Goal: Task Accomplishment & Management: Use online tool/utility

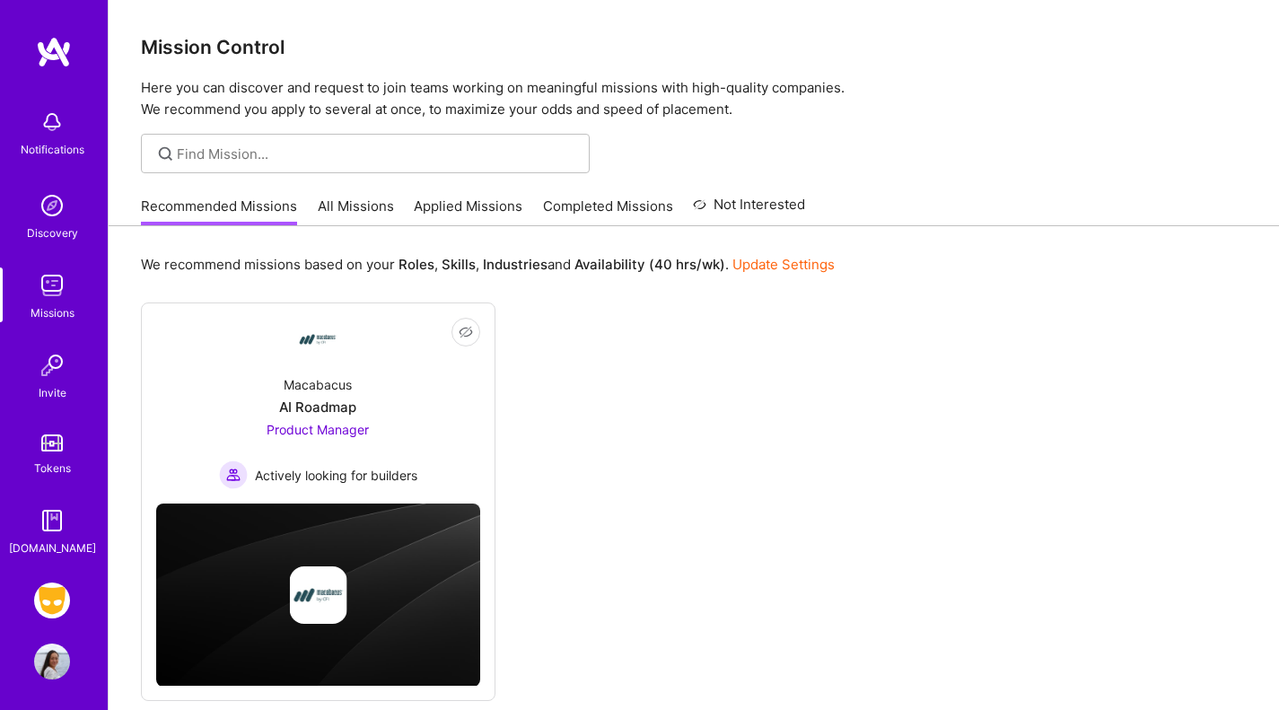
click at [41, 605] on img at bounding box center [52, 600] width 36 height 36
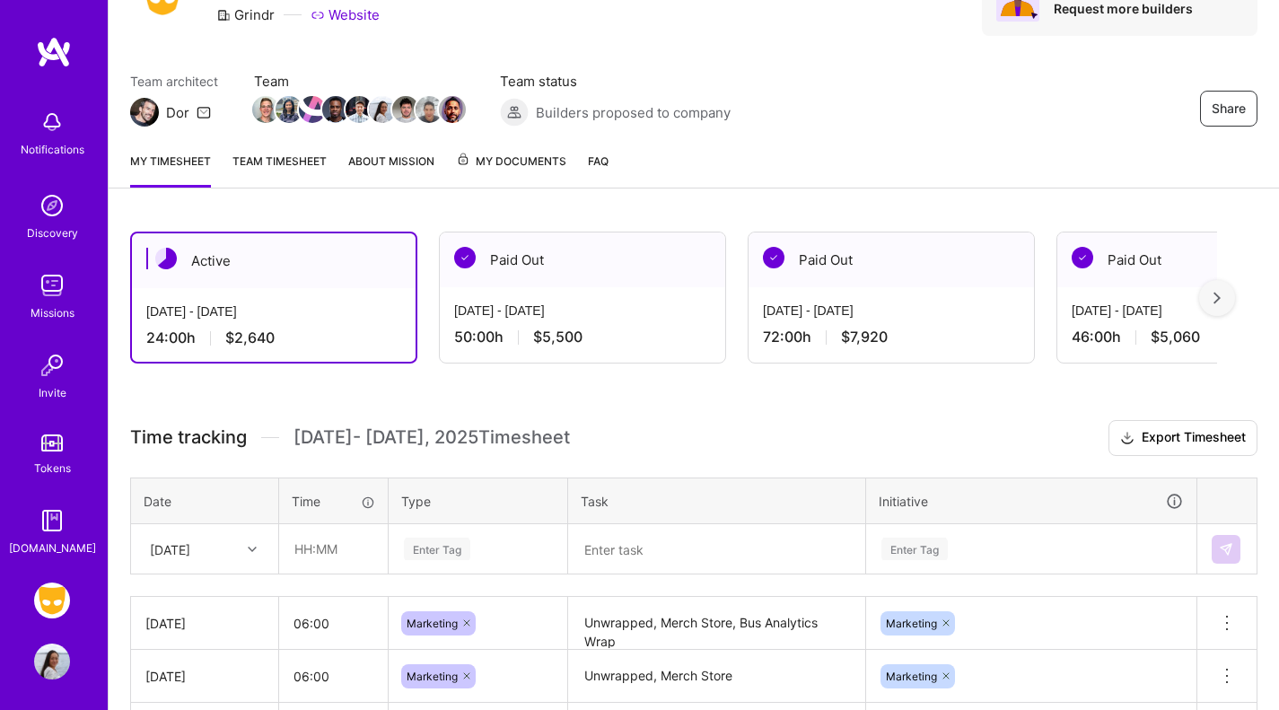
scroll to position [302, 0]
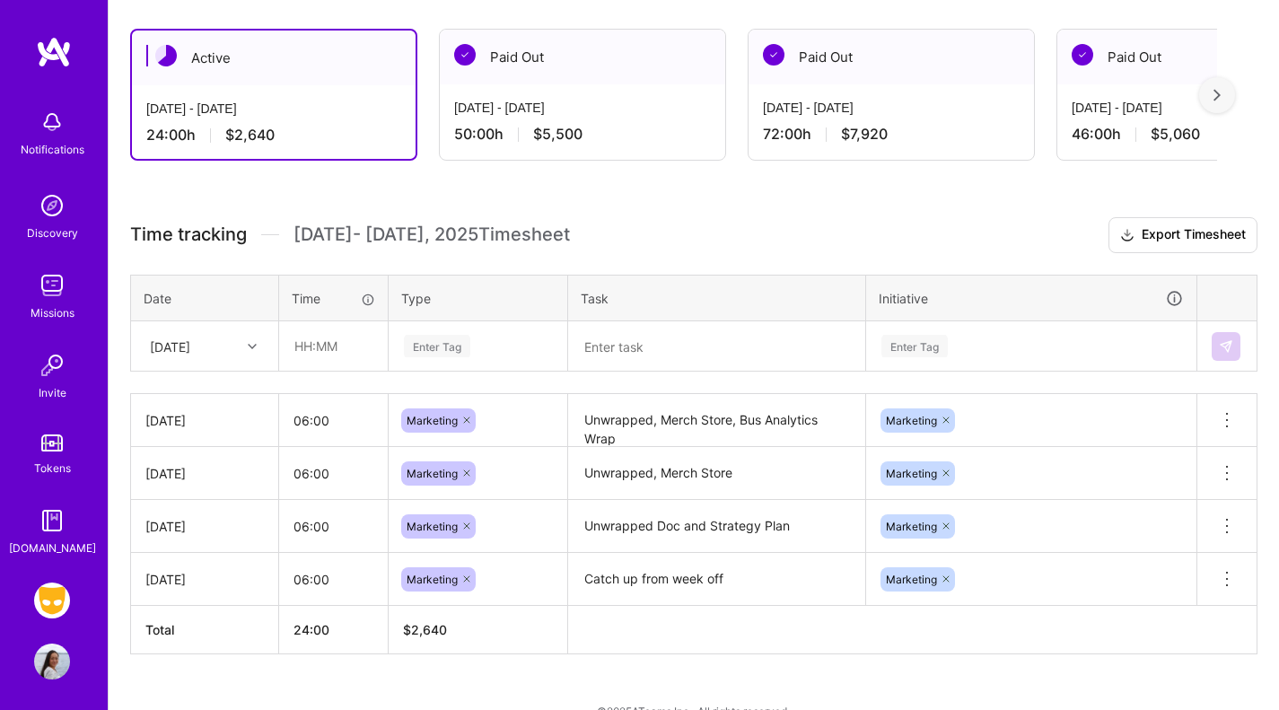
click at [202, 331] on div "[DATE]" at bounding box center [191, 346] width 100 height 30
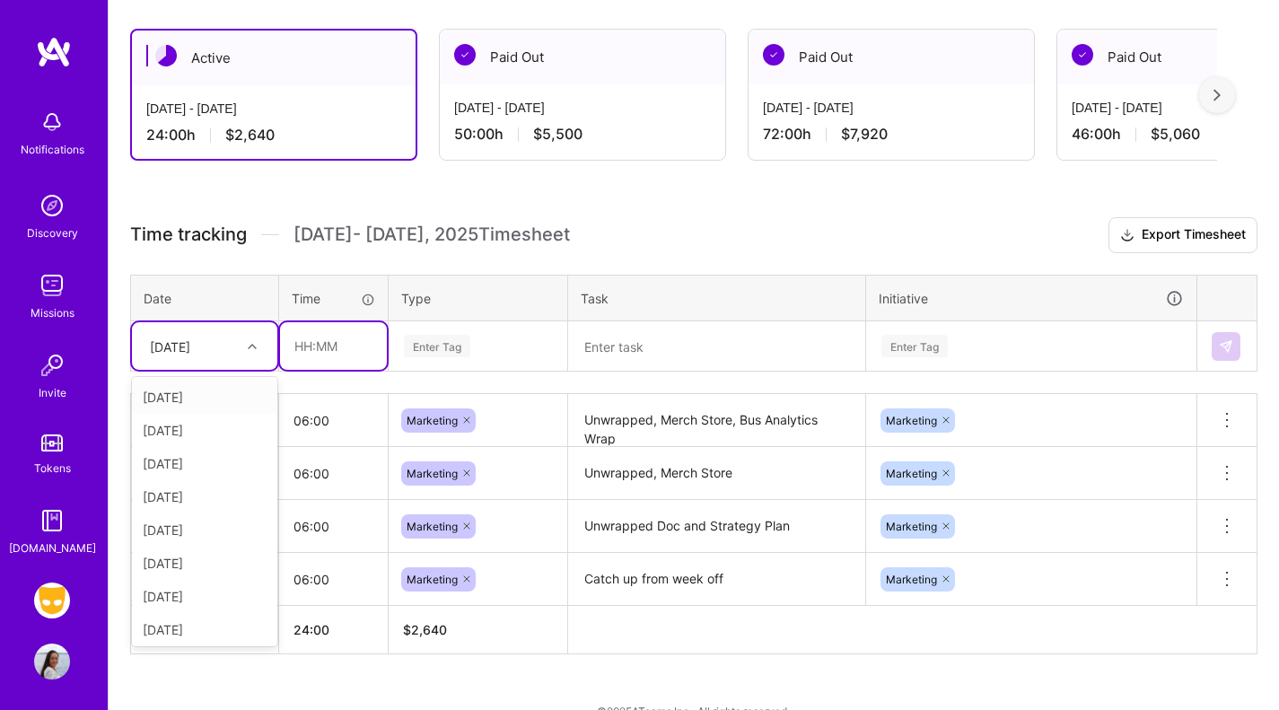
click at [302, 347] on input "text" at bounding box center [333, 346] width 107 height 48
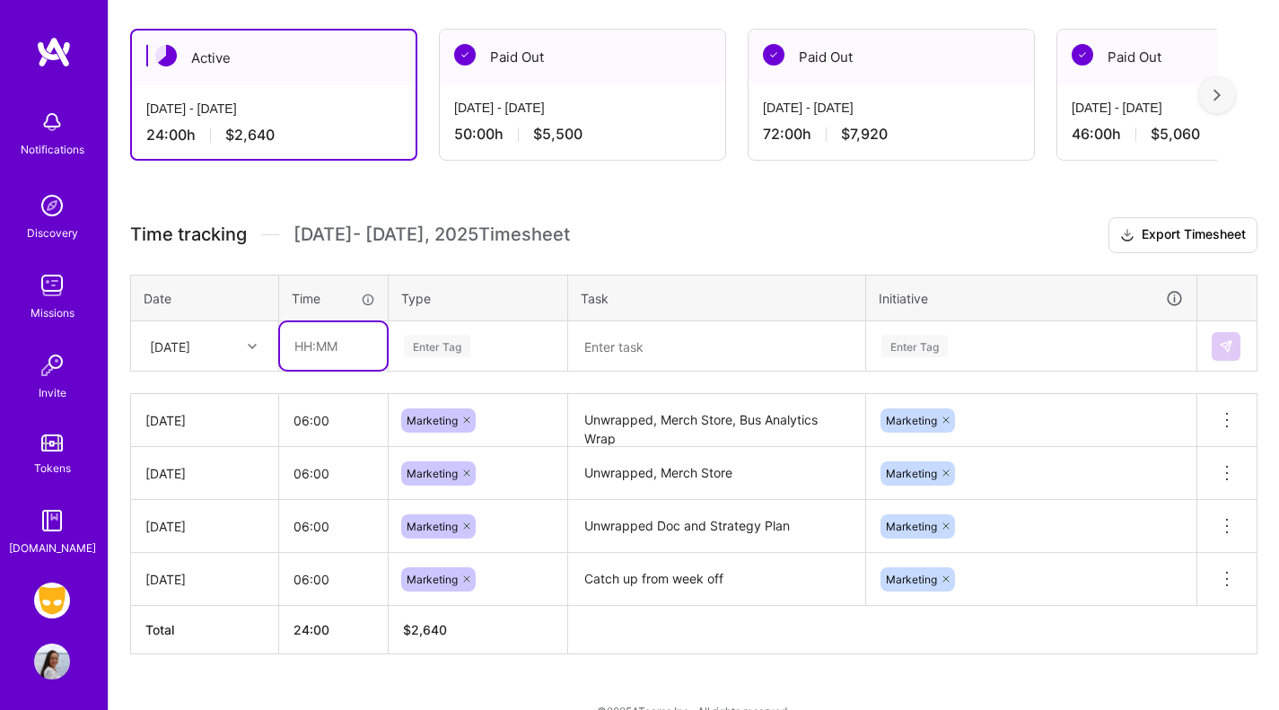
type input "06:00"
click at [443, 346] on div "Enter Tag" at bounding box center [437, 346] width 66 height 28
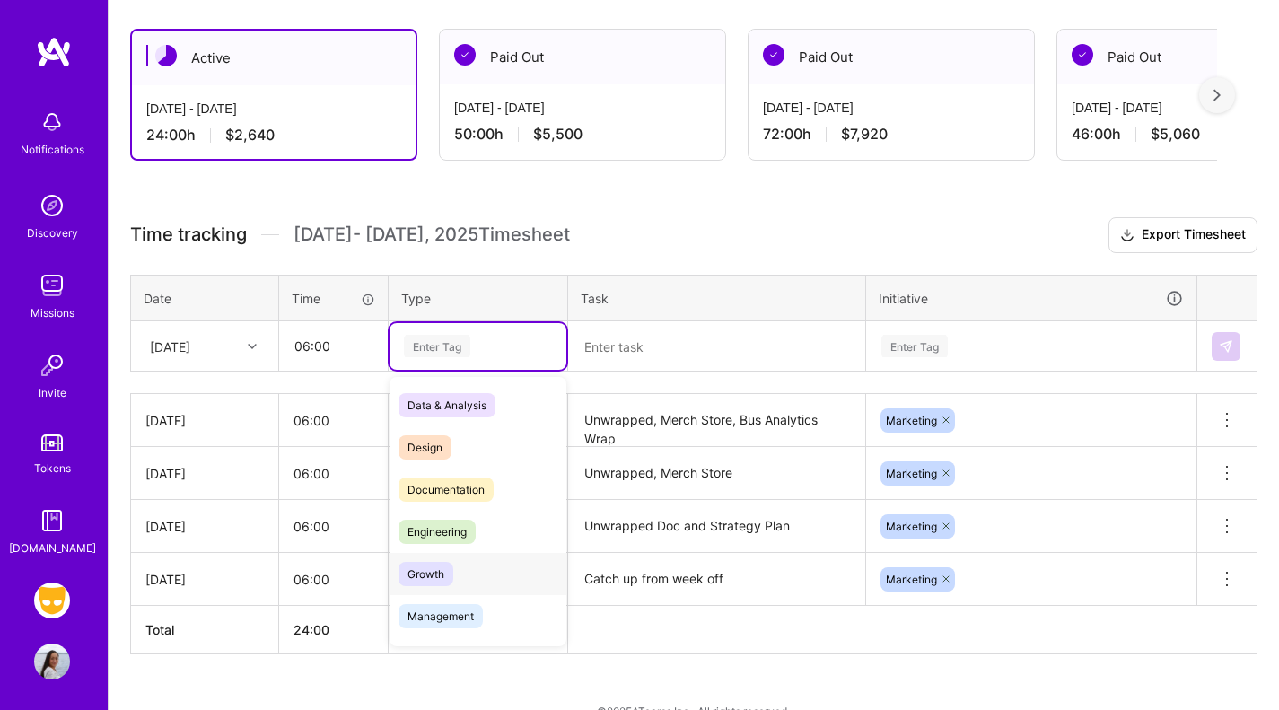
scroll to position [55, 0]
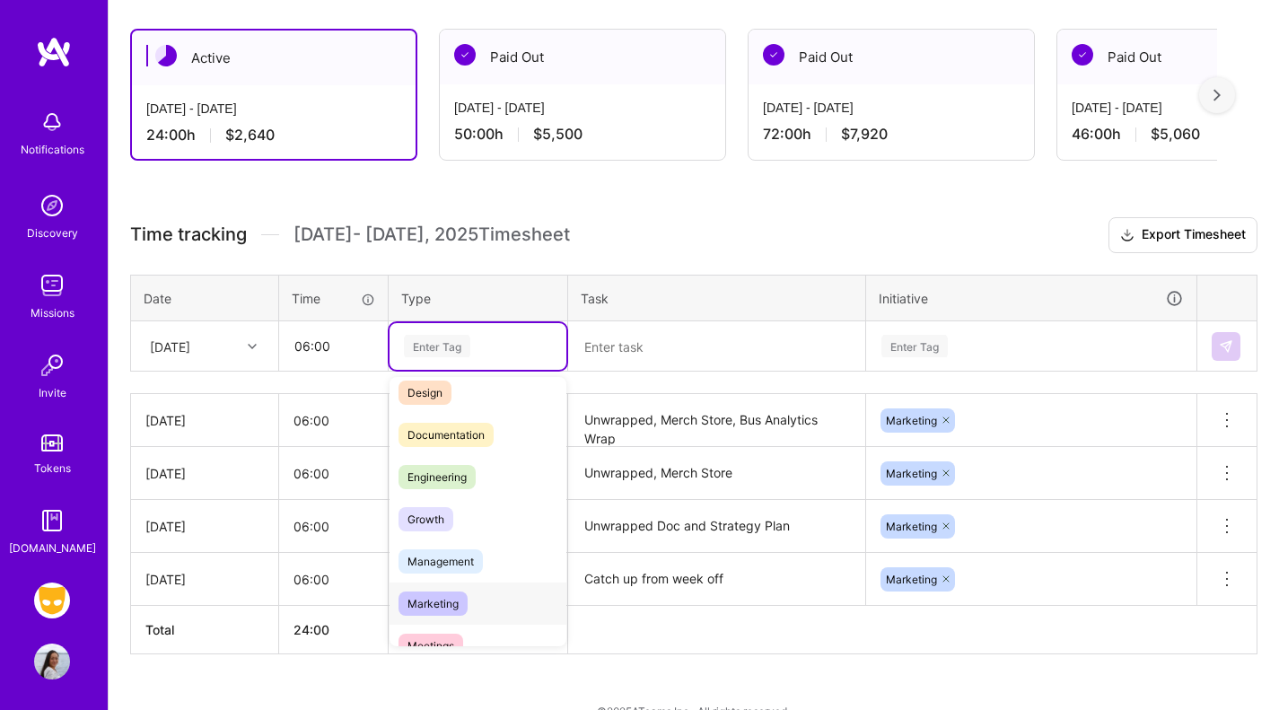
click at [458, 587] on div "Marketing" at bounding box center [477, 603] width 177 height 42
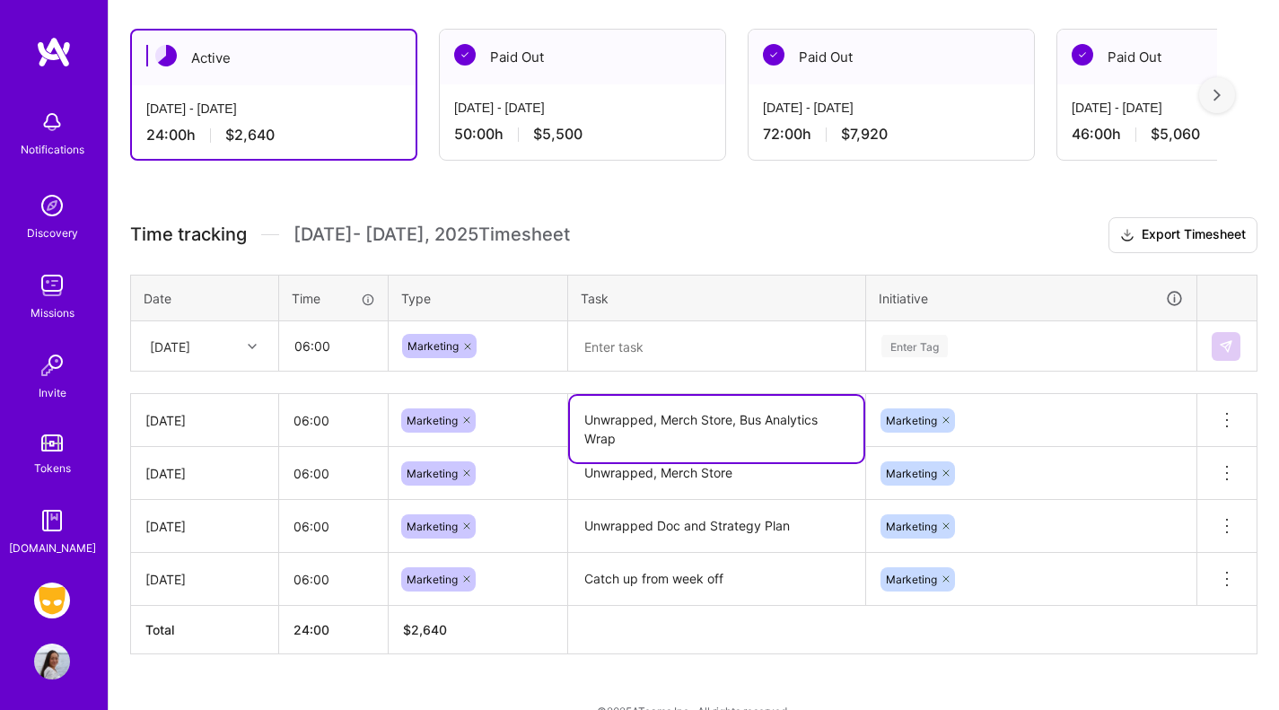
drag, startPoint x: 654, startPoint y: 432, endPoint x: 585, endPoint y: 411, distance: 72.1
click at [585, 411] on textarea "Unwrapped, Merch Store, Bus Analytics Wrap" at bounding box center [716, 429] width 293 height 66
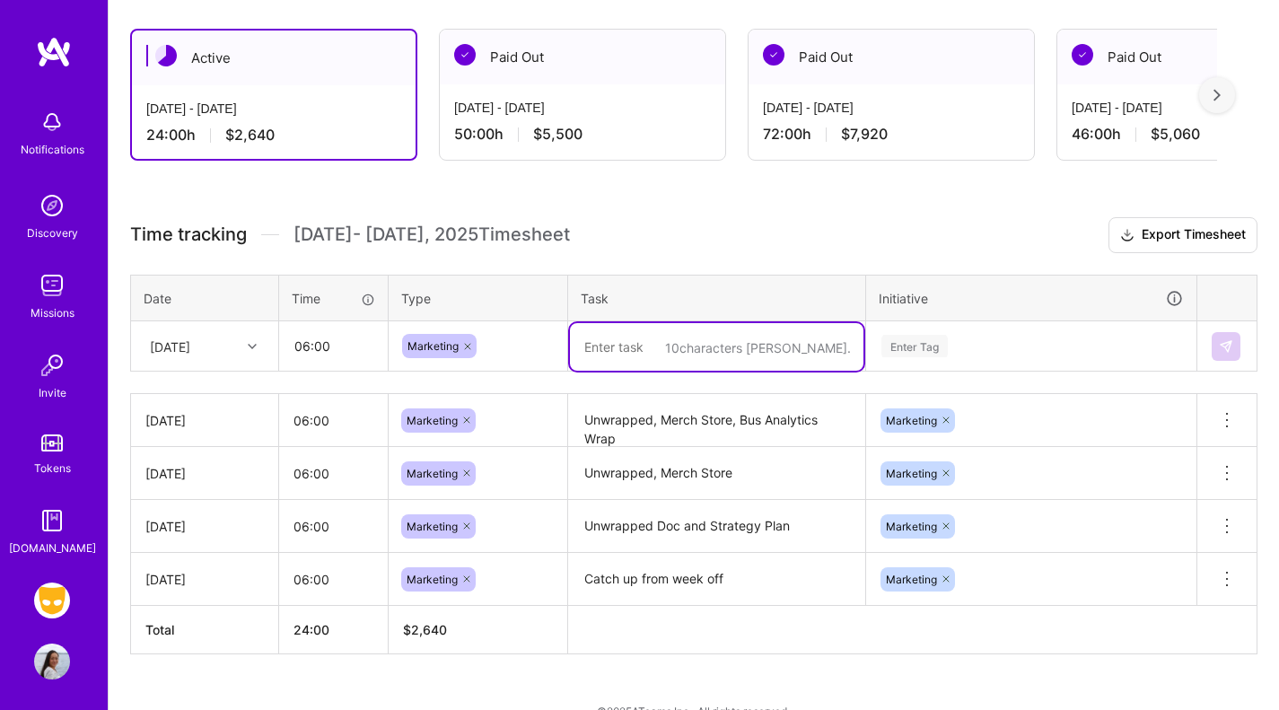
click at [626, 354] on textarea at bounding box center [716, 347] width 293 height 48
paste textarea "Unwrapped, Merch Store, Bus Analytics Wrap"
drag, startPoint x: 738, startPoint y: 349, endPoint x: 817, endPoint y: 477, distance: 149.9
click at [817, 477] on div "Time tracking [DATE] - [DATE] Timesheet Export Timesheet Date Time Type Task In…" at bounding box center [693, 435] width 1127 height 437
type textarea "Unwrapped, Merch Store"
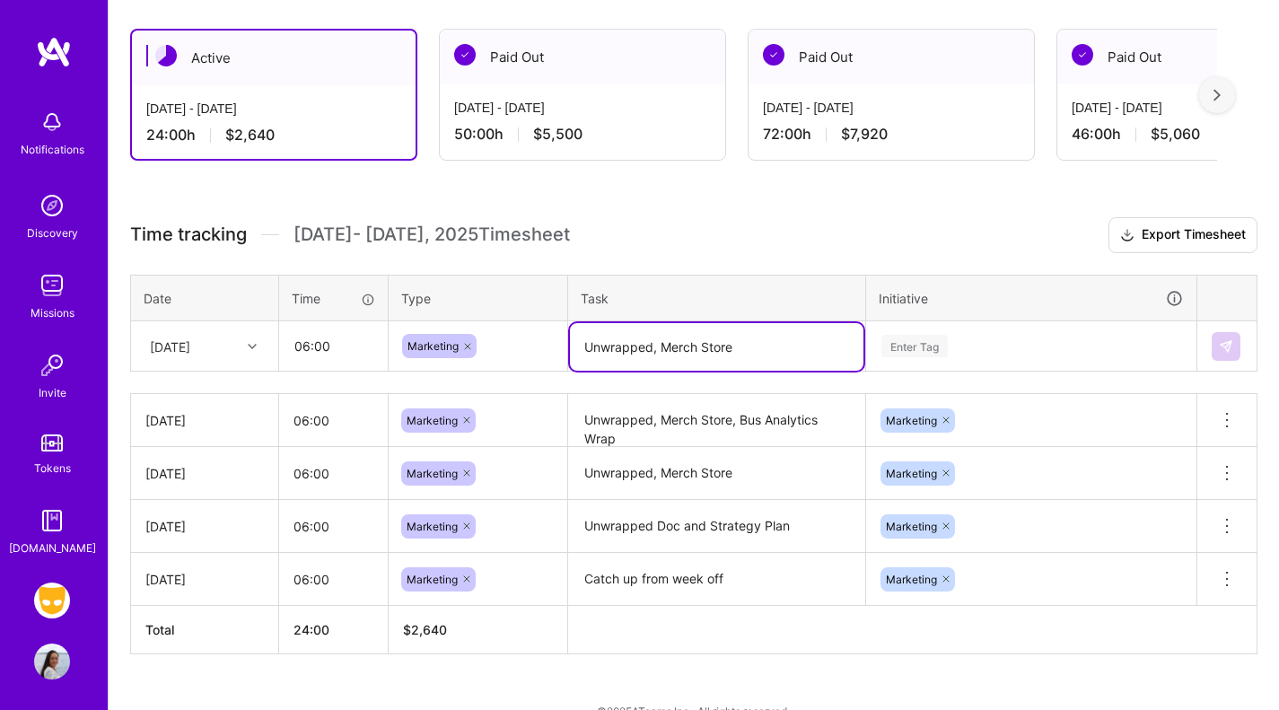
click at [949, 346] on div "Enter Tag" at bounding box center [1031, 346] width 328 height 47
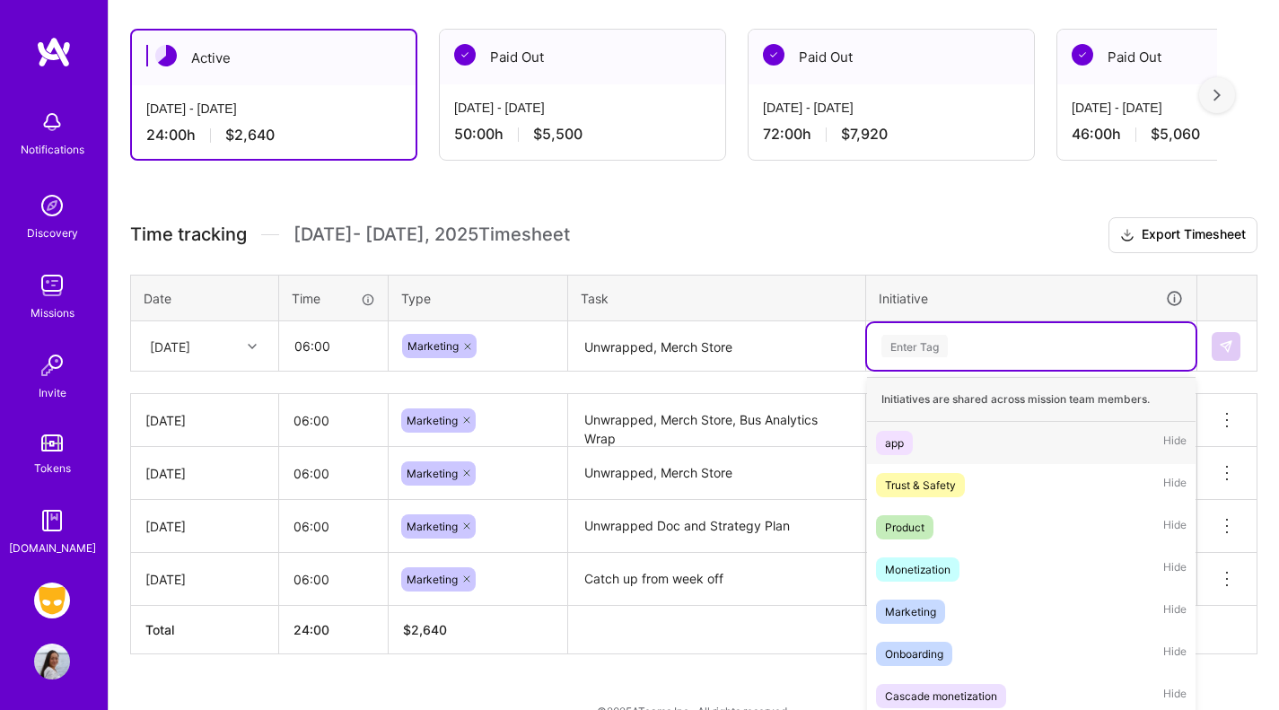
scroll to position [336, 0]
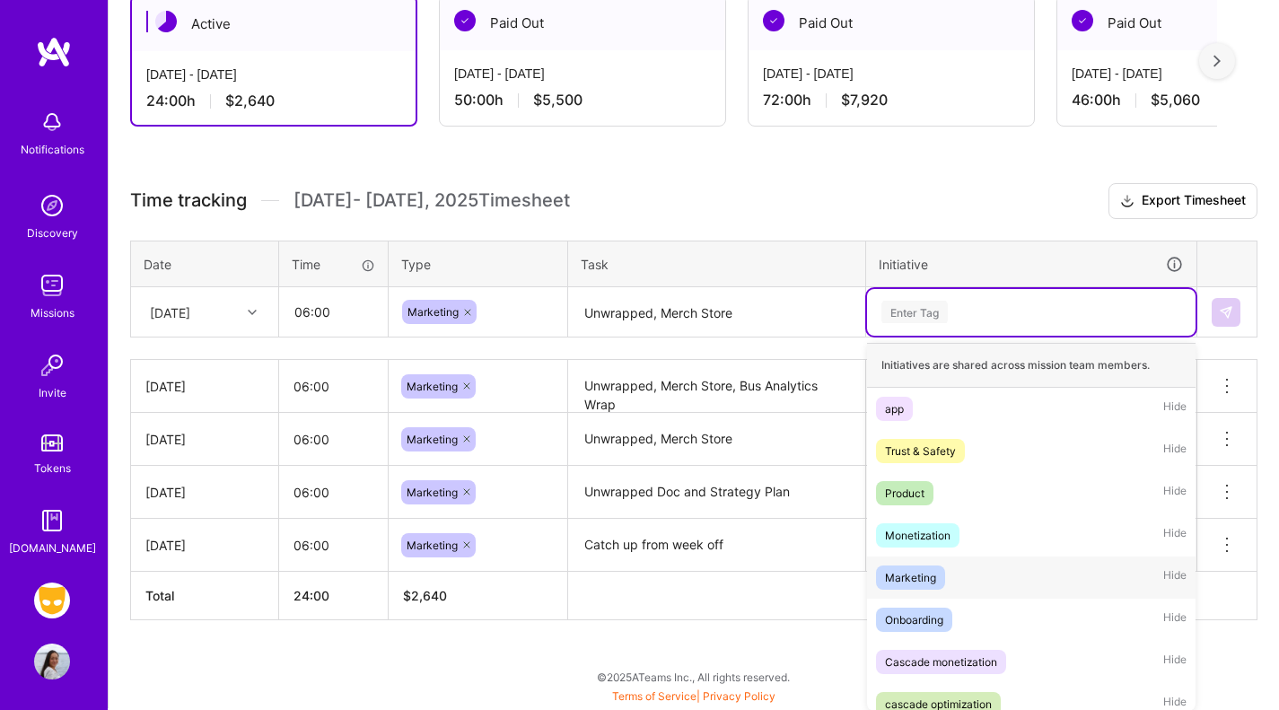
click at [932, 572] on div "Marketing" at bounding box center [910, 577] width 51 height 19
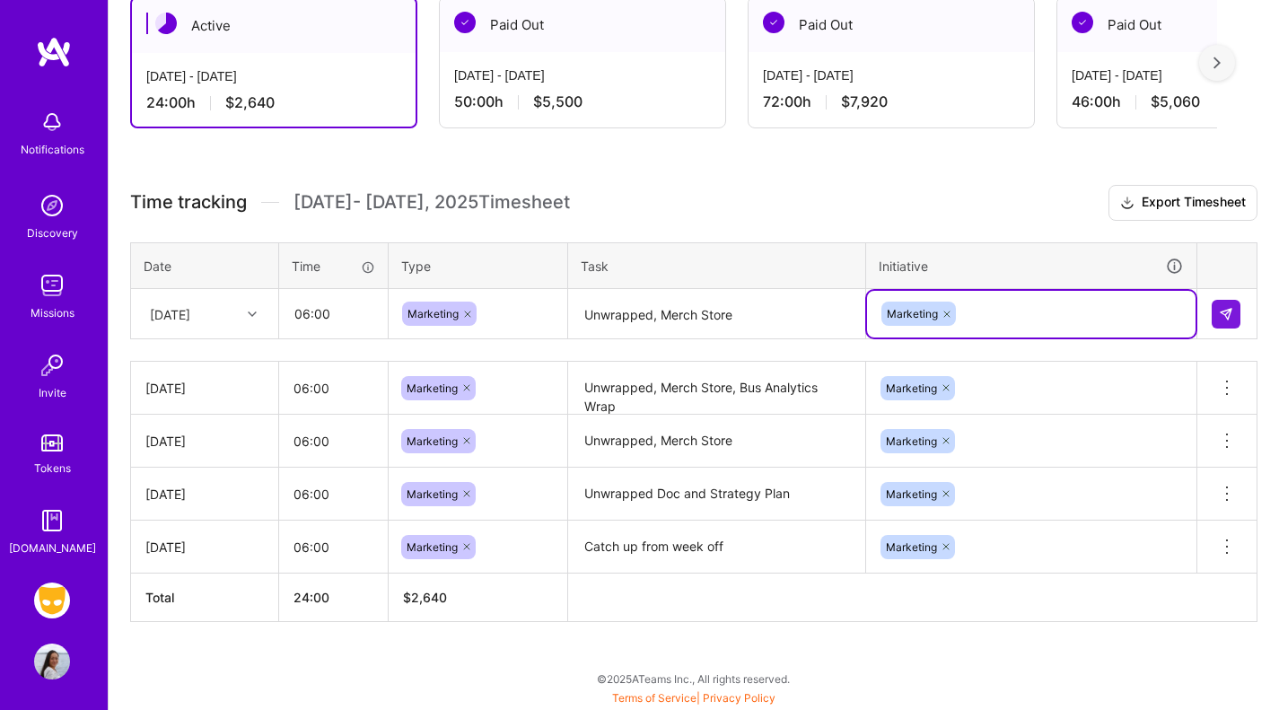
scroll to position [333, 0]
click at [1214, 304] on button at bounding box center [1226, 315] width 29 height 29
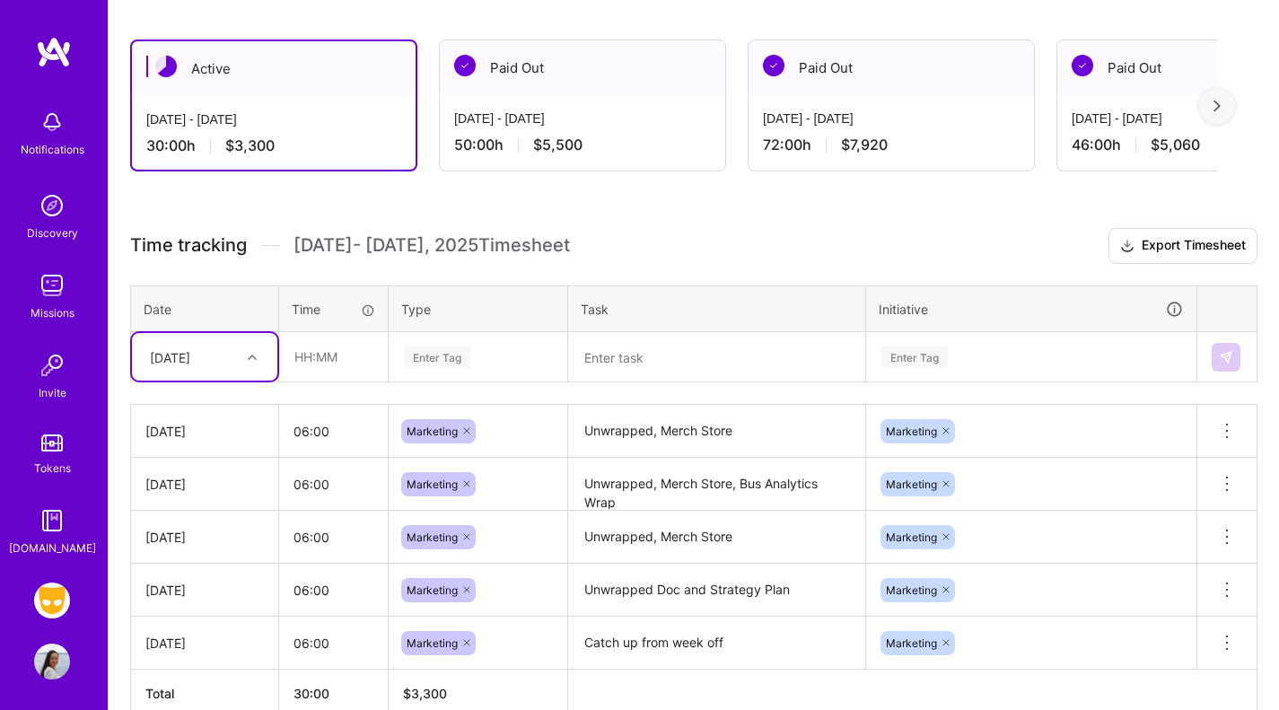
scroll to position [386, 0]
